Goal: Check status: Check status

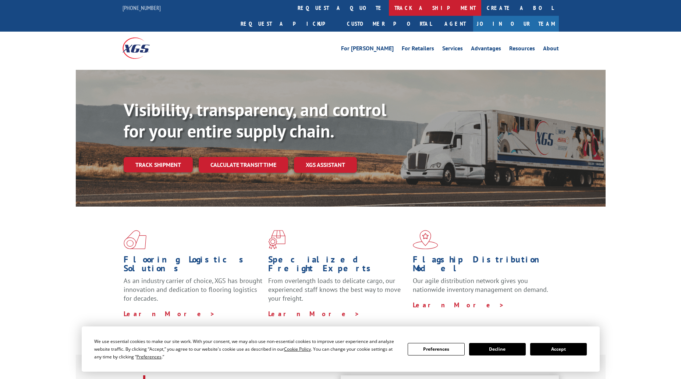
click at [389, 10] on link "track a shipment" at bounding box center [435, 8] width 92 height 16
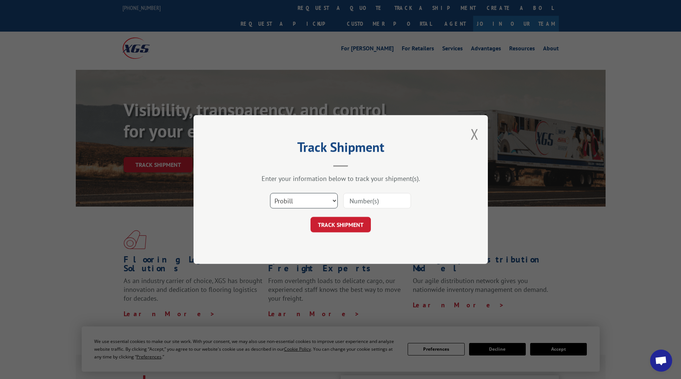
click at [318, 202] on select "Select category... Probill BOL PO" at bounding box center [304, 200] width 68 height 15
select select "po"
click at [270, 193] on select "Select category... Probill BOL PO" at bounding box center [304, 200] width 68 height 15
click at [358, 197] on input at bounding box center [377, 200] width 68 height 15
type input "ps063345"
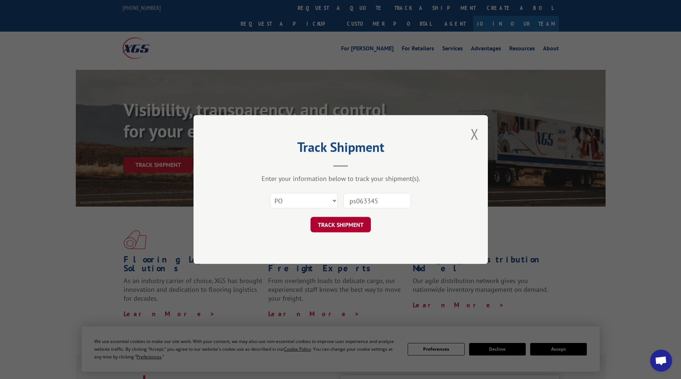
click at [358, 226] on button "TRACK SHIPMENT" at bounding box center [341, 224] width 60 height 15
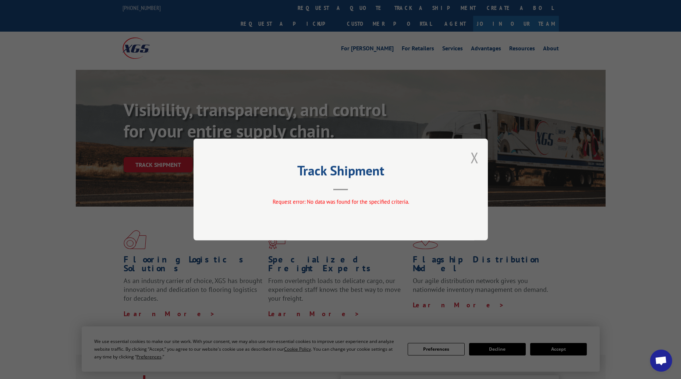
click at [476, 155] on button "Close modal" at bounding box center [475, 157] width 8 height 19
